Goal: Transaction & Acquisition: Purchase product/service

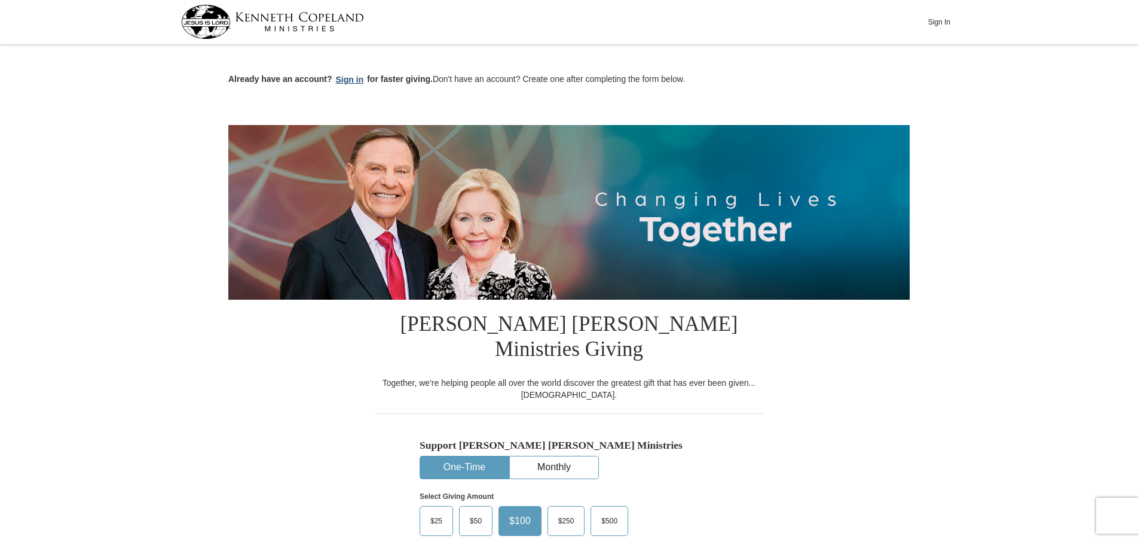
click at [347, 80] on button "Sign in" at bounding box center [349, 80] width 35 height 14
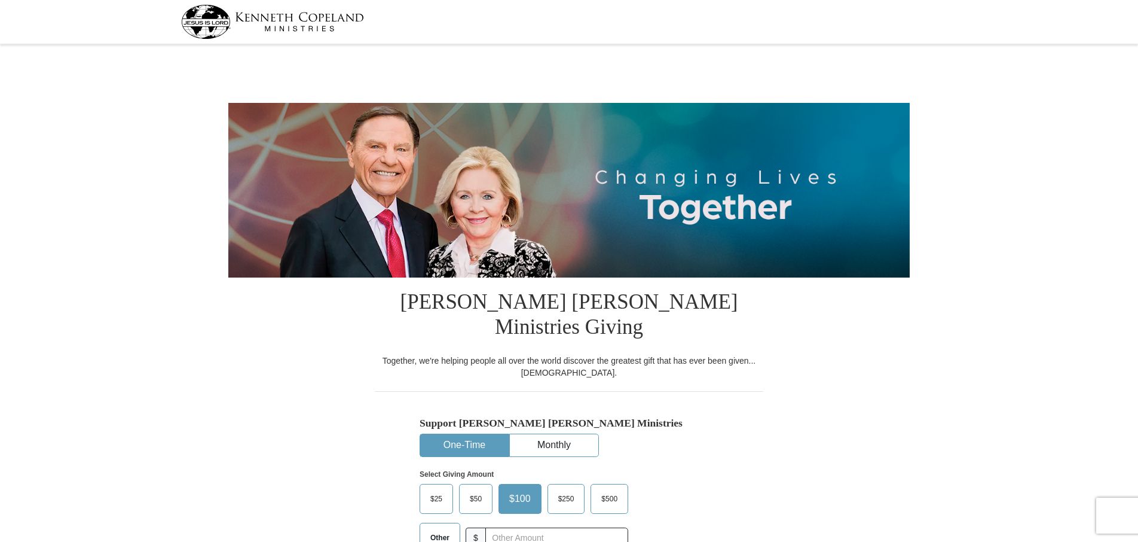
select select "FL"
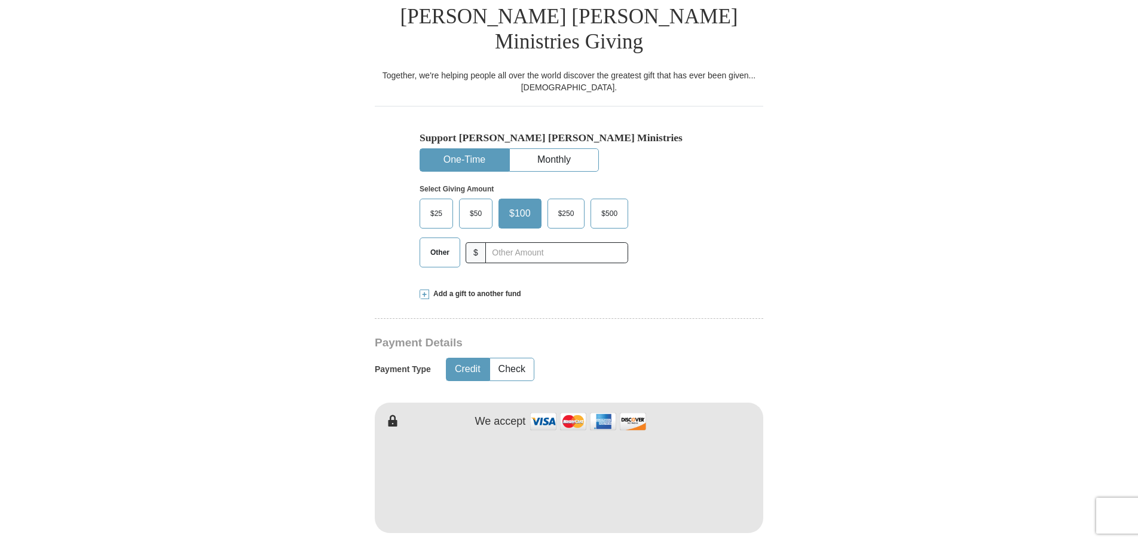
scroll to position [299, 0]
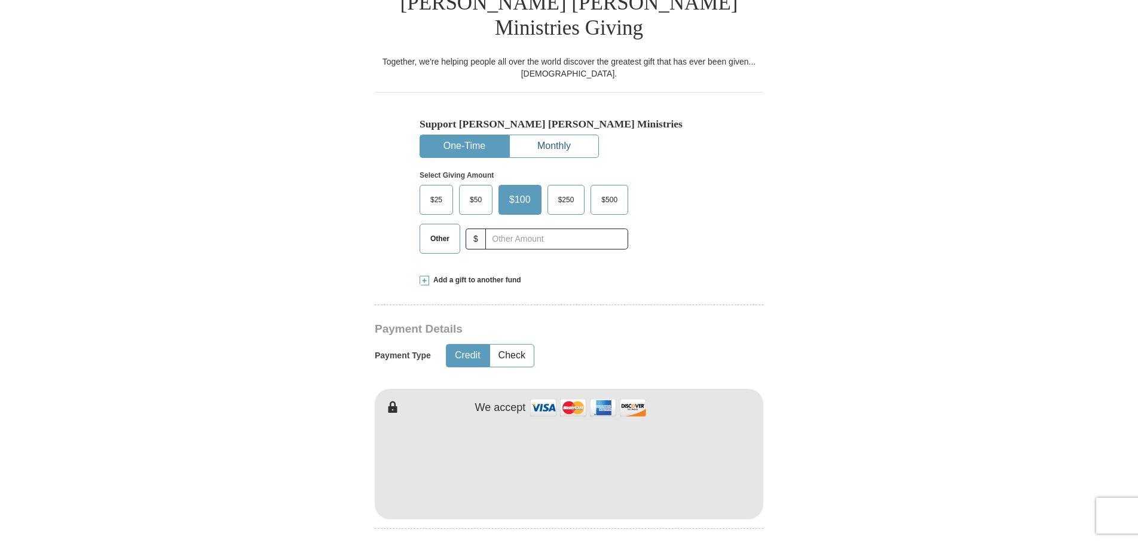
click at [564, 135] on button "Monthly" at bounding box center [554, 146] width 88 height 22
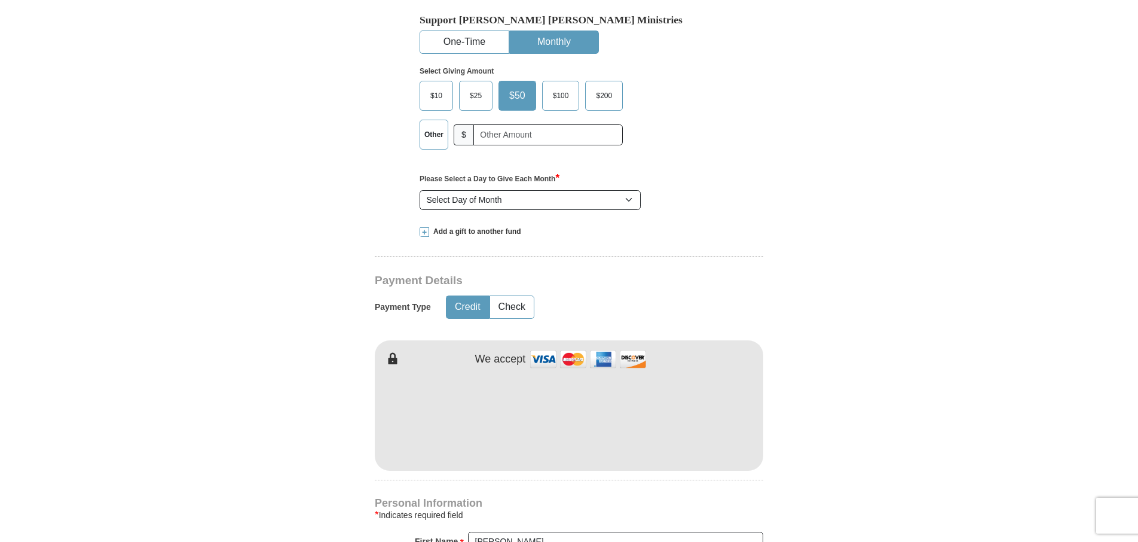
scroll to position [120, 0]
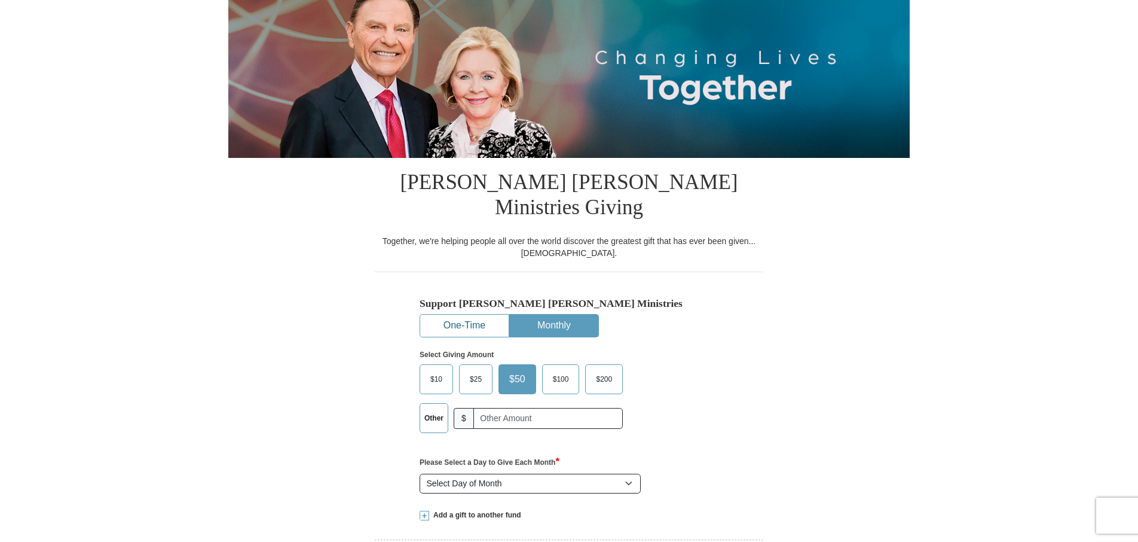
click at [478, 314] on button "One-Time" at bounding box center [464, 325] width 88 height 22
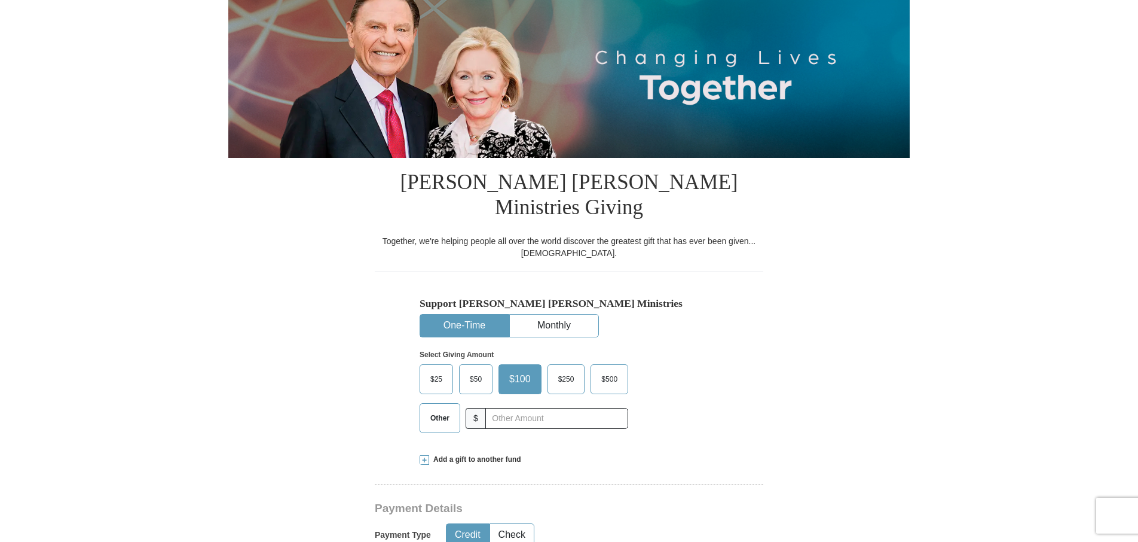
scroll to position [0, 0]
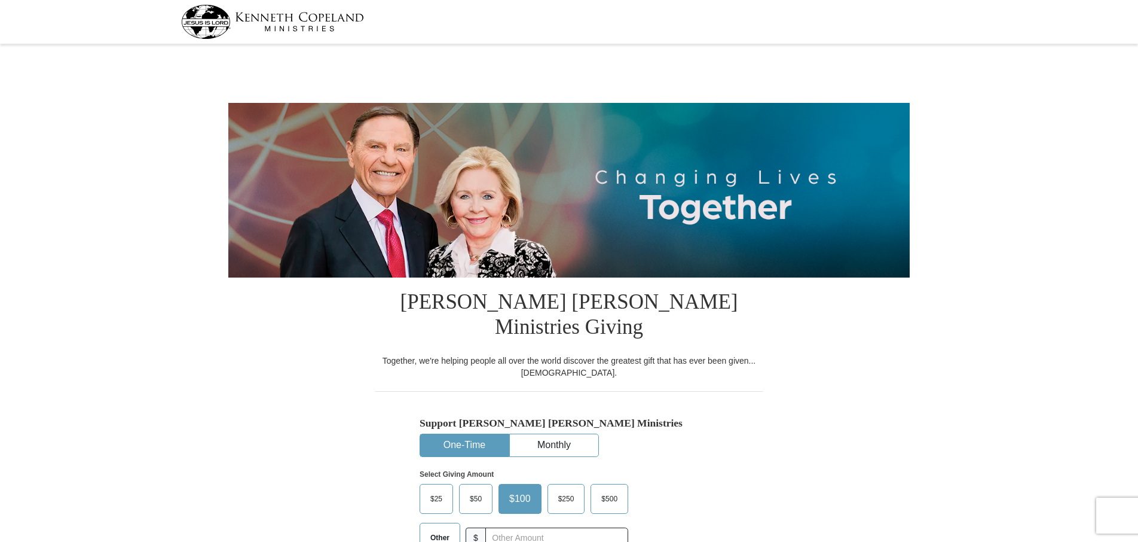
select select "FL"
